Goal: Navigation & Orientation: Find specific page/section

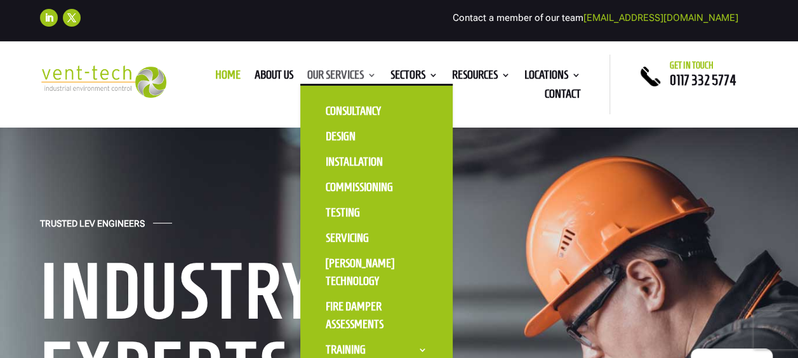
click at [339, 72] on link "Our Services" at bounding box center [341, 77] width 69 height 14
